Goal: Task Accomplishment & Management: Manage account settings

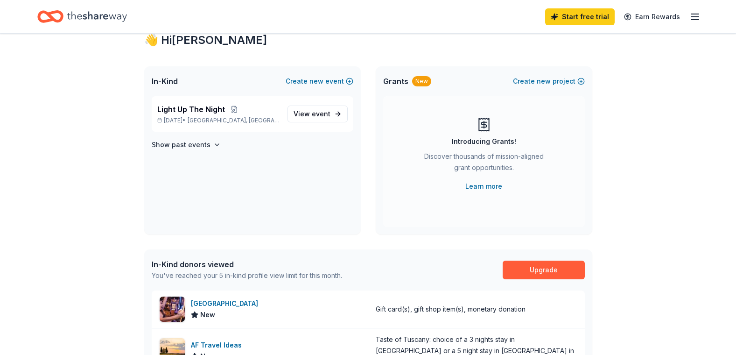
scroll to position [43, 0]
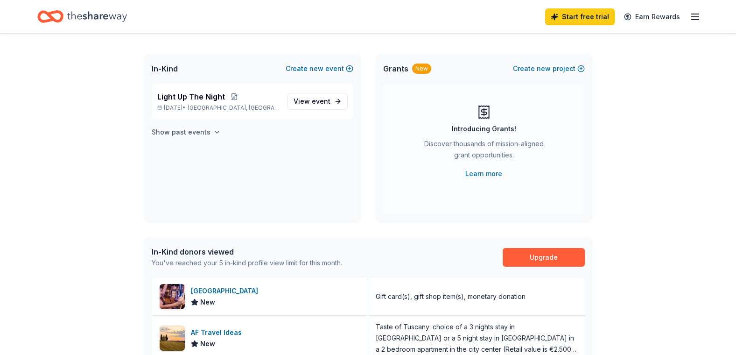
click at [213, 131] on icon "button" at bounding box center [216, 131] width 7 height 7
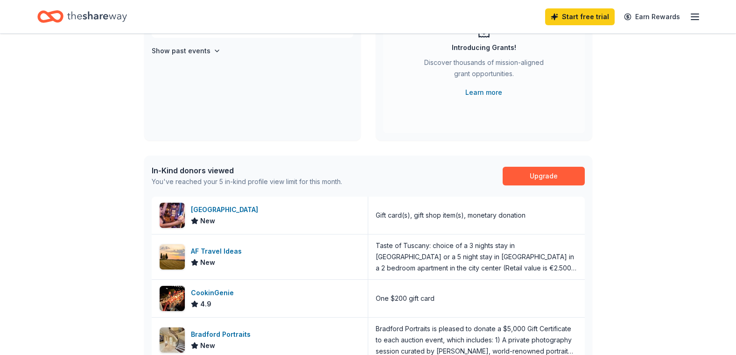
scroll to position [0, 0]
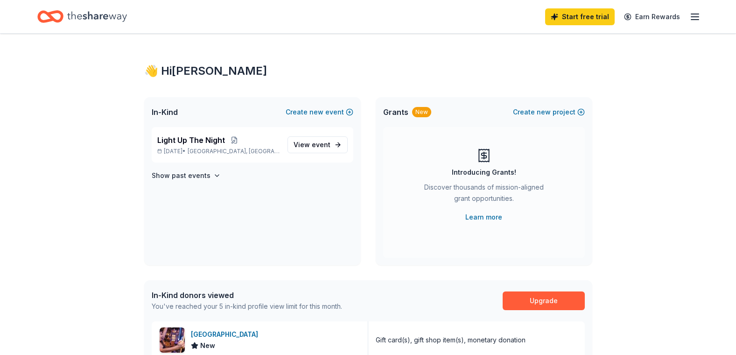
click at [694, 19] on icon "button" at bounding box center [695, 16] width 11 height 11
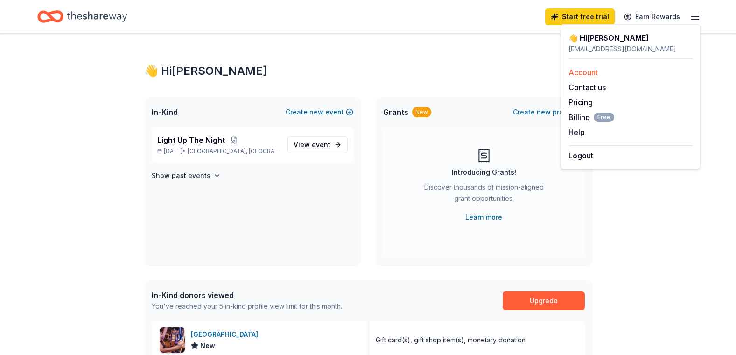
click at [593, 74] on link "Account" at bounding box center [583, 72] width 29 height 9
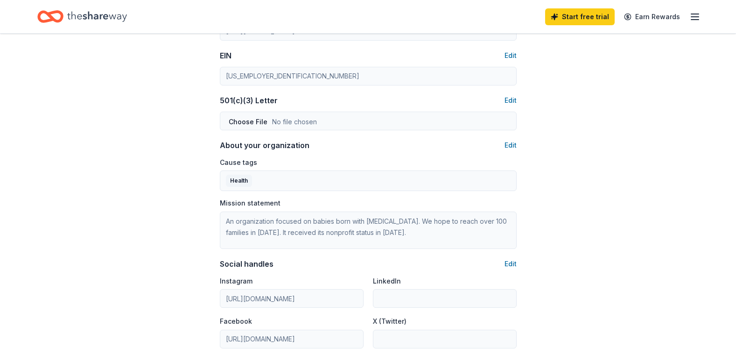
scroll to position [452, 0]
click at [510, 257] on button "Edit" at bounding box center [511, 262] width 12 height 11
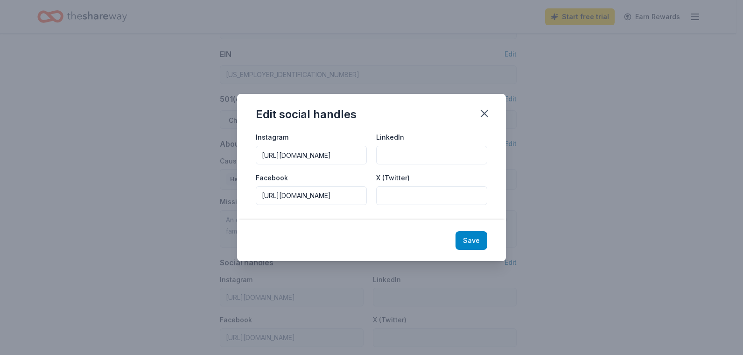
click at [465, 235] on button "Save" at bounding box center [472, 240] width 32 height 19
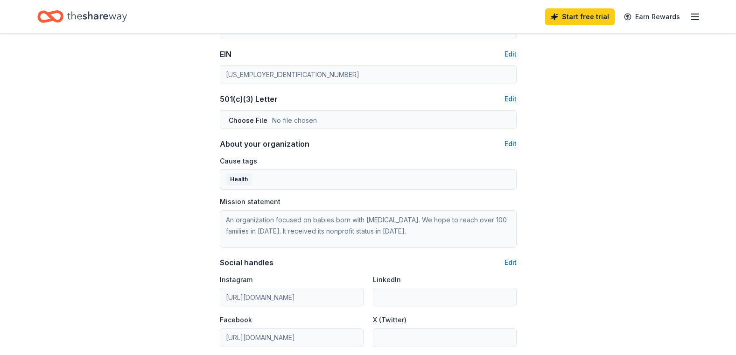
click at [487, 109] on div "501(c)(3) Letter Edit" at bounding box center [368, 110] width 297 height 35
click at [514, 141] on button "Edit" at bounding box center [511, 143] width 12 height 11
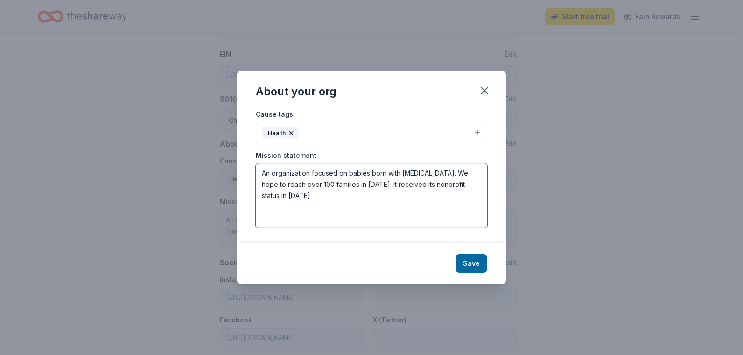
click at [393, 185] on textarea "An organization focused on babies born with [MEDICAL_DATA]. We hope to reach ov…" at bounding box center [372, 195] width 232 height 64
type textarea "An organization focused on babies born with [MEDICAL_DATA]. We hope to reach ov…"
click at [463, 264] on button "Save" at bounding box center [472, 263] width 32 height 19
type textarea "An organization focused on babies born with [MEDICAL_DATA]. We hope to reach ov…"
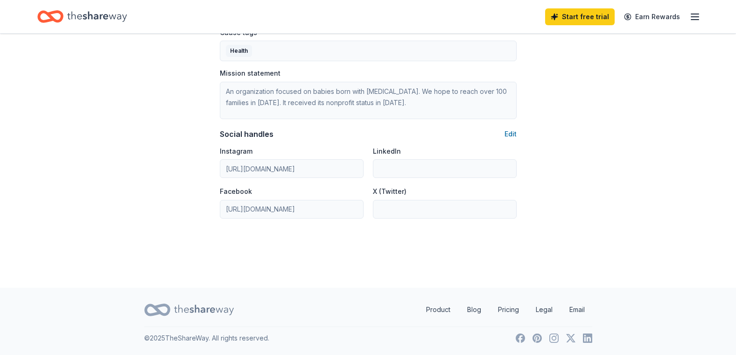
scroll to position [0, 0]
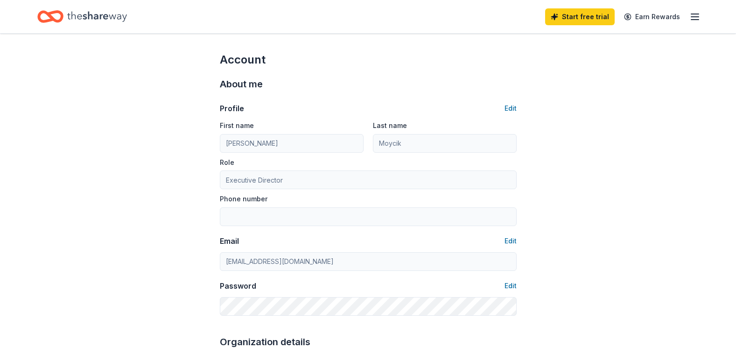
click at [112, 18] on icon "Home" at bounding box center [97, 16] width 60 height 10
click at [62, 17] on icon "Home" at bounding box center [55, 16] width 14 height 9
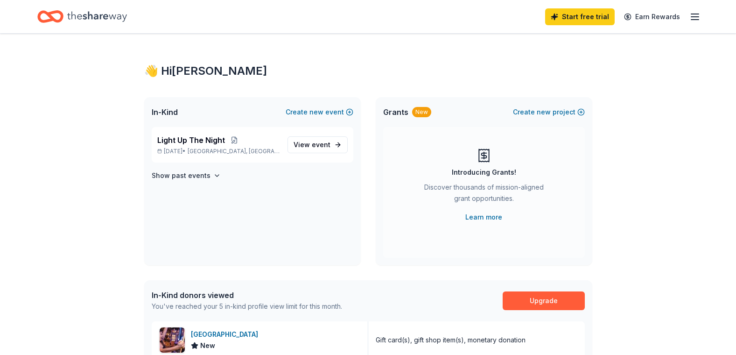
click at [731, 61] on div "👋 Hi [PERSON_NAME] In-Kind Create new event Light Up The Night [DATE] • [GEOGRA…" at bounding box center [368, 360] width 736 height 652
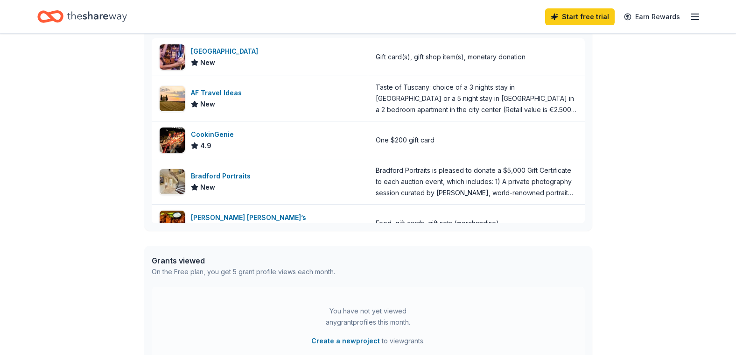
scroll to position [280, 0]
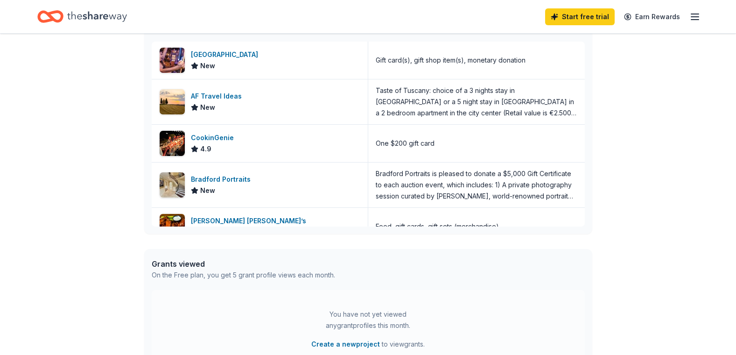
drag, startPoint x: 586, startPoint y: 127, endPoint x: 586, endPoint y: 132, distance: 5.1
click at [586, 132] on div "In-Kind donors viewed You've reached your 5 in-kind profile view limit for this…" at bounding box center [368, 117] width 448 height 234
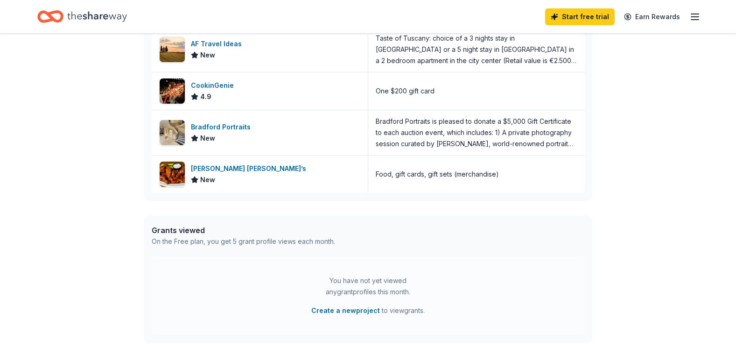
scroll to position [365, 0]
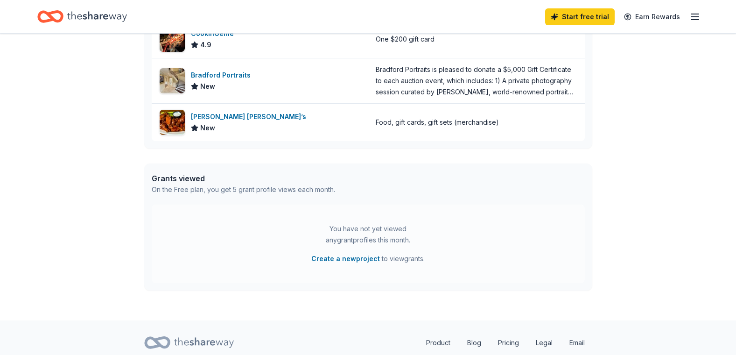
click at [295, 188] on div "On the Free plan, you get 5 grant profile views each month." at bounding box center [244, 189] width 184 height 11
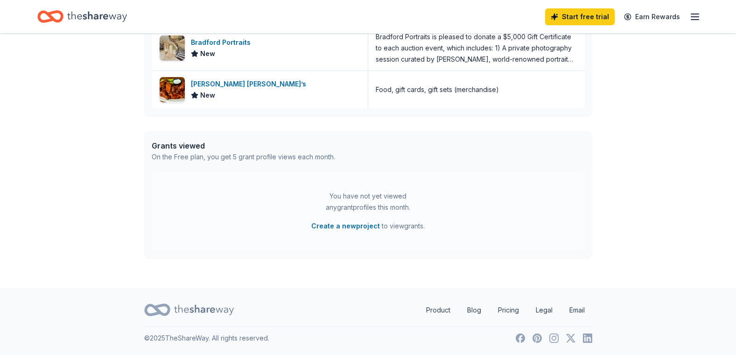
scroll to position [0, 0]
